Goal: Task Accomplishment & Management: Complete application form

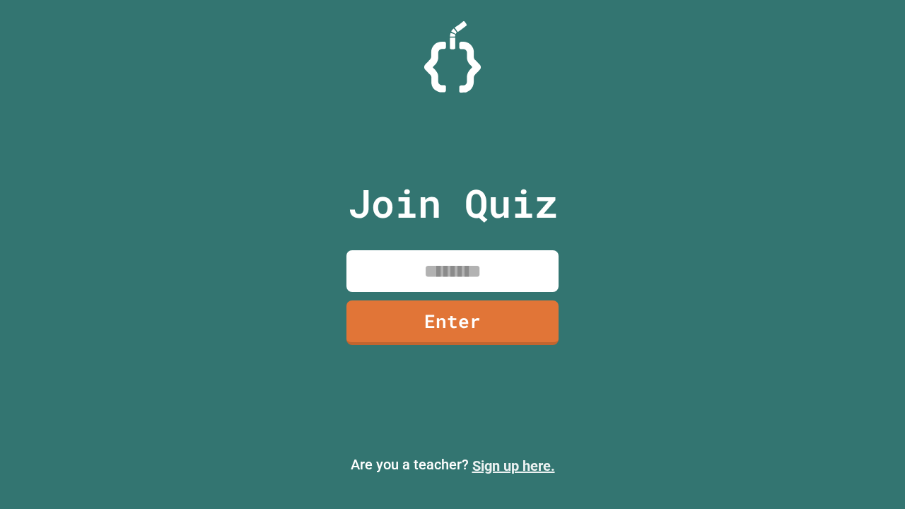
click at [513, 466] on link "Sign up here." at bounding box center [513, 465] width 83 height 17
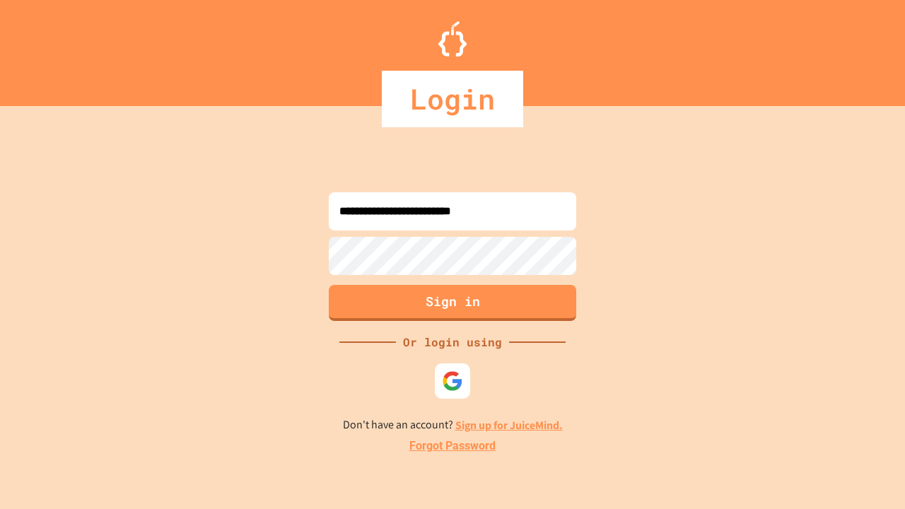
type input "**********"
